Goal: Transaction & Acquisition: Purchase product/service

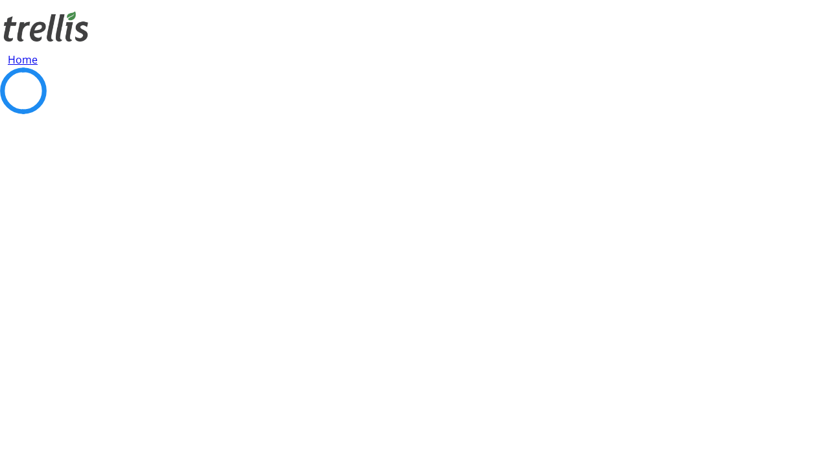
select select "CA"
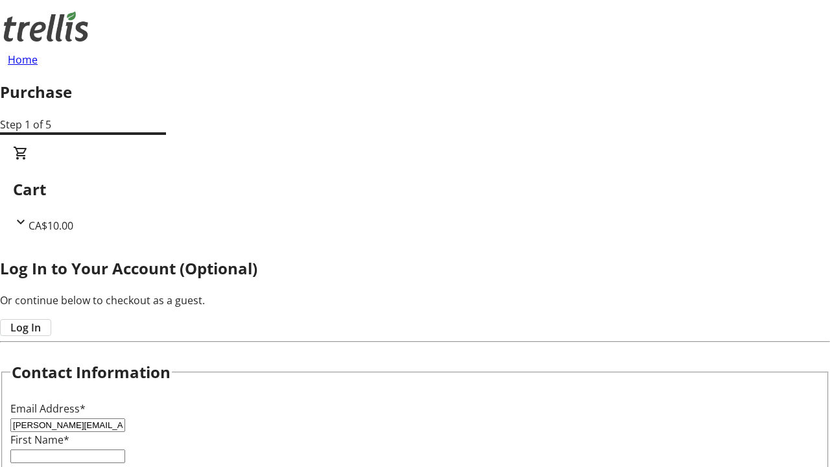
type input "[PERSON_NAME][EMAIL_ADDRESS][DOMAIN_NAME]"
type input "[PERSON_NAME]"
type input "[STREET_ADDRESS][PERSON_NAME]"
type input "Kelowna"
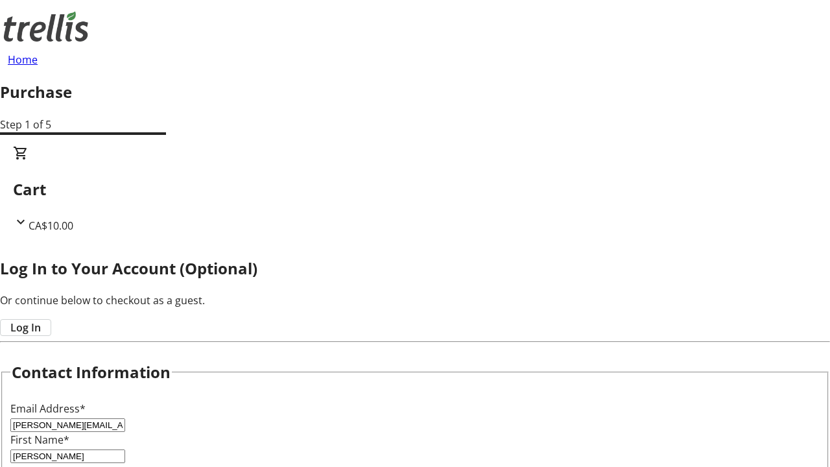
select select "BC"
type input "Kelowna"
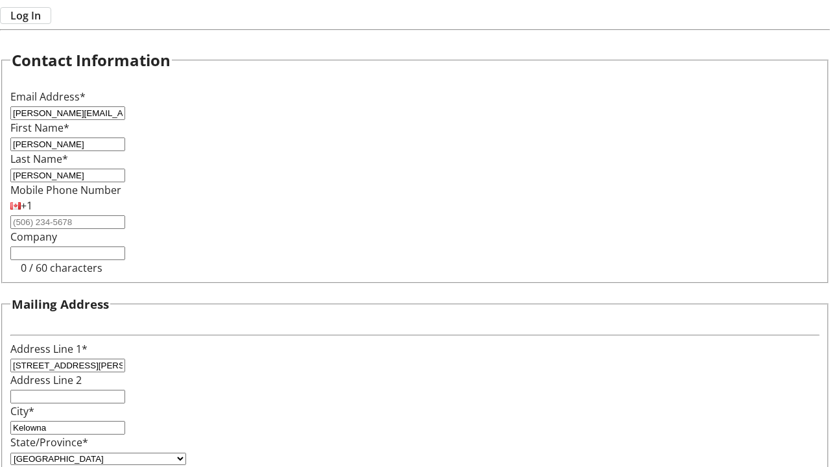
type input "V1Y 0C2"
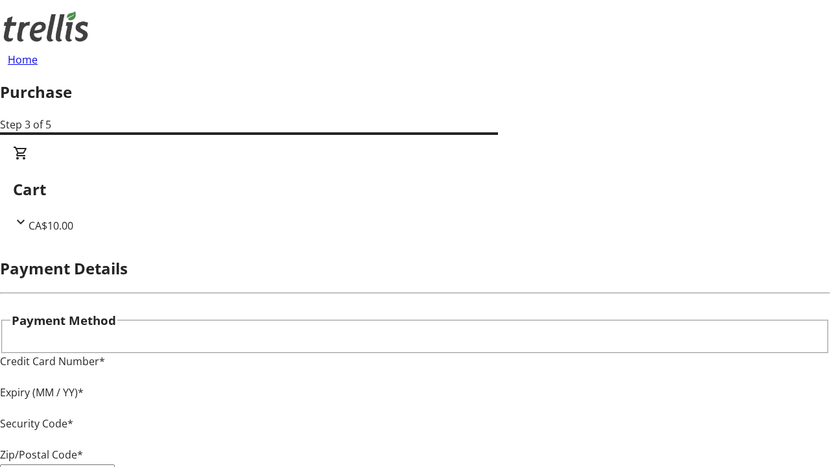
type input "V1Y 0C2"
